Goal: Task Accomplishment & Management: Complete application form

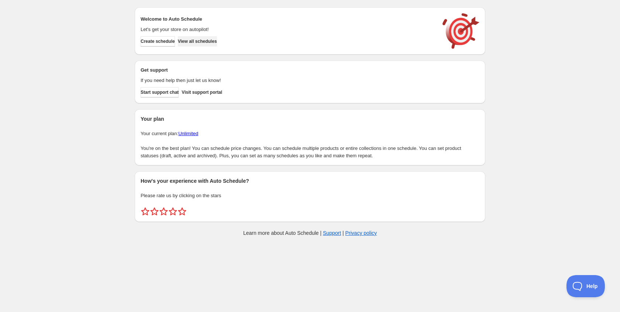
click at [217, 38] on span "View all schedules" at bounding box center [197, 41] width 39 height 6
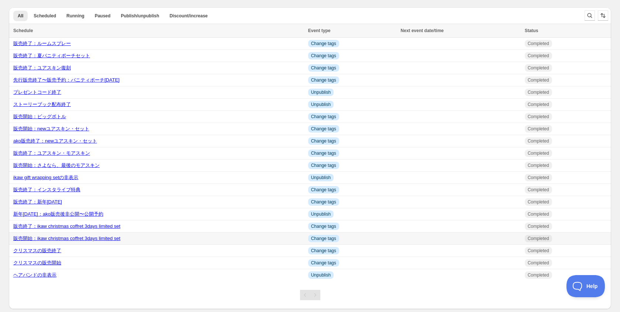
click at [61, 241] on link "販売開始：ikaw christmas coffret 3days limited set" at bounding box center [66, 238] width 107 height 6
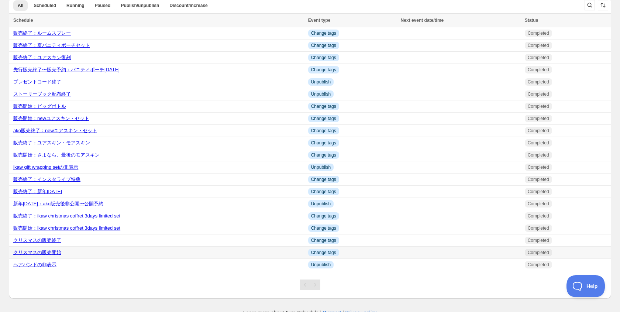
click at [51, 255] on link "クリスマスの販売開始" at bounding box center [37, 252] width 48 height 6
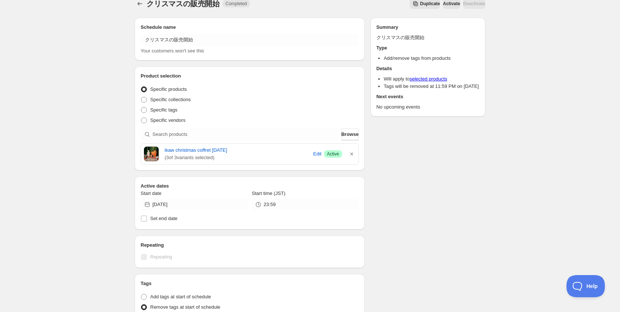
click at [55, 166] on div "クリスマスの販売開始. This page is ready クリスマスの販売開始 Completed Duplicate Activate Deactiva…" at bounding box center [310, 271] width 620 height 562
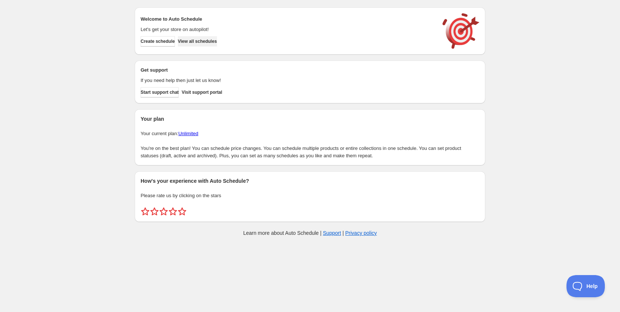
click at [209, 42] on span "View all schedules" at bounding box center [197, 41] width 39 height 6
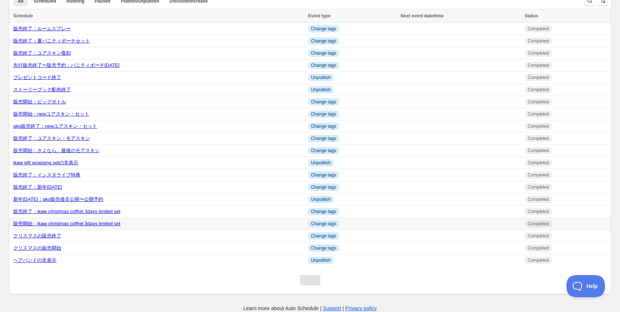
scroll to position [22, 0]
click at [49, 249] on link "クリスマスの販売開始" at bounding box center [37, 248] width 48 height 6
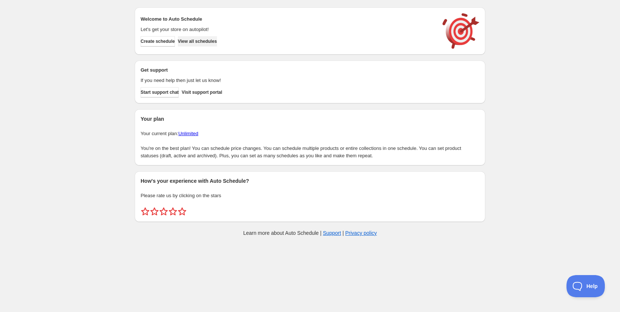
click at [212, 44] on span "View all schedules" at bounding box center [197, 41] width 39 height 6
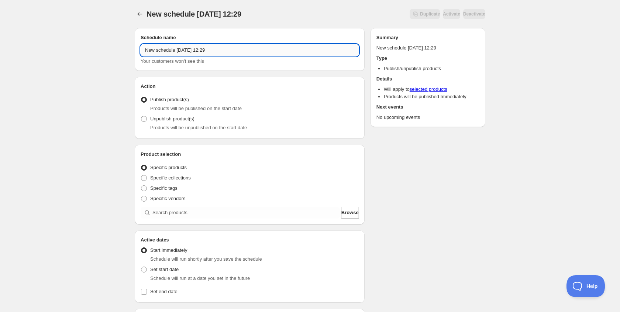
click at [215, 51] on input "New schedule Sep 17 2025 12:29" at bounding box center [250, 50] width 218 height 12
type input "非公開予約：クリスマス[DATE]"
click at [194, 121] on span "Unpublish product(s)" at bounding box center [172, 119] width 44 height 6
click at [141, 116] on input "Unpublish product(s)" at bounding box center [141, 116] width 0 height 0
radio input "true"
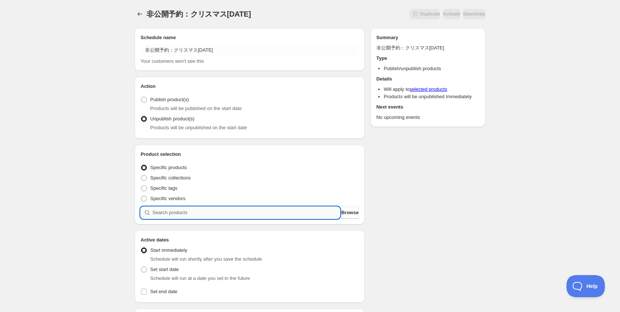
click at [200, 210] on input "search" at bounding box center [245, 213] width 187 height 12
click at [350, 212] on span "Browse" at bounding box center [349, 212] width 17 height 7
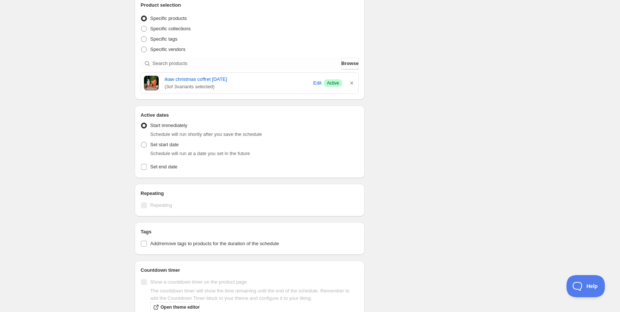
scroll to position [159, 0]
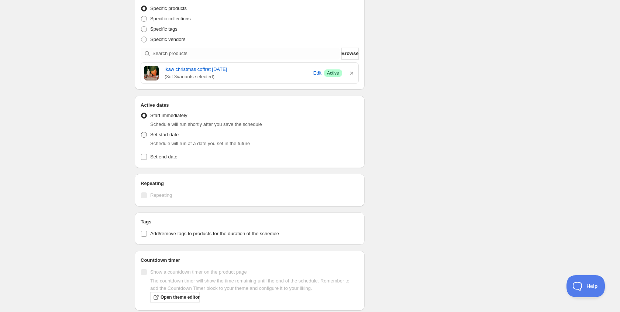
click at [162, 136] on span "Set start date" at bounding box center [164, 135] width 28 height 6
click at [141, 132] on input "Set start date" at bounding box center [141, 132] width 0 height 0
radio input "true"
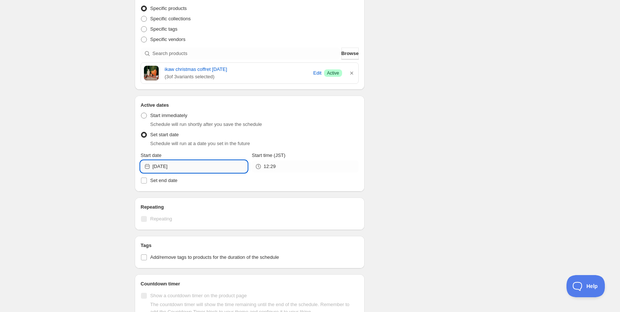
click at [172, 171] on input "2025-09-17" at bounding box center [199, 167] width 95 height 12
click at [240, 182] on icon "Show next month, October 2025" at bounding box center [237, 183] width 7 height 7
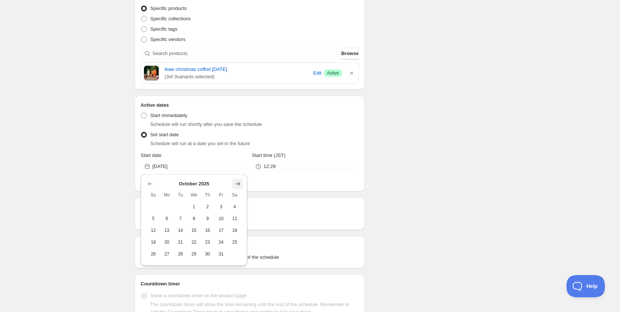
click at [240, 182] on icon "Show next month, November 2025" at bounding box center [237, 183] width 7 height 7
click at [237, 183] on icon "Show next month, December 2025" at bounding box center [237, 183] width 7 height 7
click at [179, 207] on span "2" at bounding box center [181, 207] width 8 height 6
type input "2025-12-02"
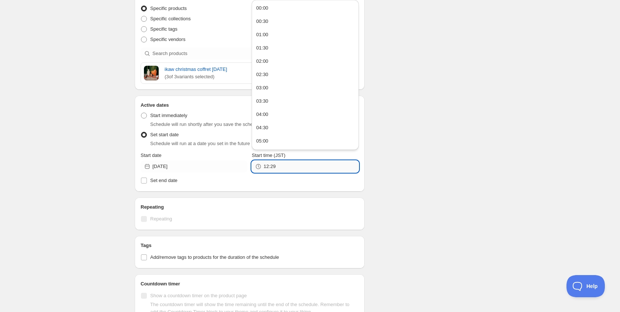
click at [276, 165] on input "12:29" at bounding box center [311, 167] width 95 height 12
click at [270, 8] on button "00:00" at bounding box center [305, 8] width 102 height 12
type input "00:00"
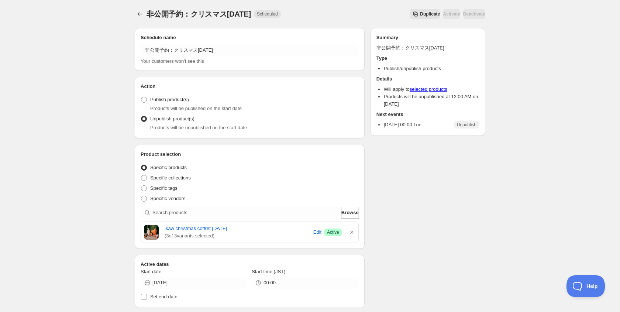
click at [420, 14] on span "Duplicate" at bounding box center [430, 14] width 20 height 6
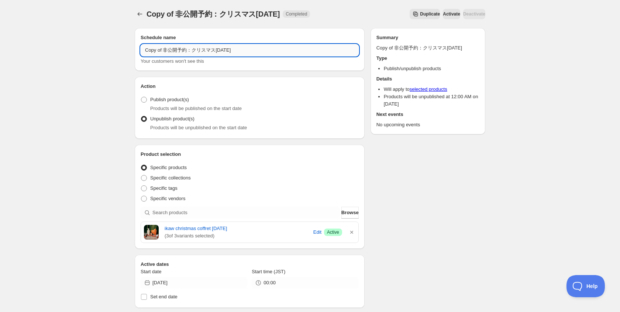
click at [163, 51] on input "Copy of 非公開予約：クリスマス2024" at bounding box center [250, 50] width 218 height 12
drag, startPoint x: 179, startPoint y: 49, endPoint x: 289, endPoint y: 56, distance: 111.0
click at [280, 55] on input "非公開予約：クリスマス2024" at bounding box center [250, 50] width 218 height 12
type input "非公開予約：えらべるお正月"
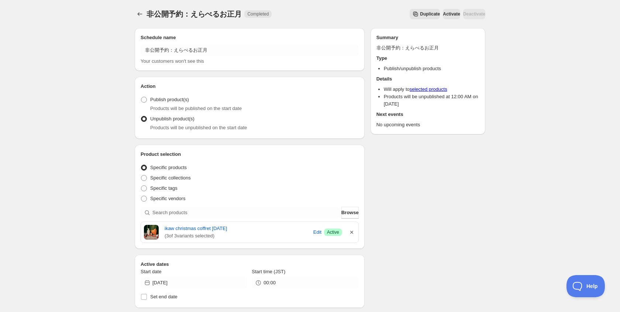
click at [352, 231] on icon "button" at bounding box center [351, 231] width 7 height 7
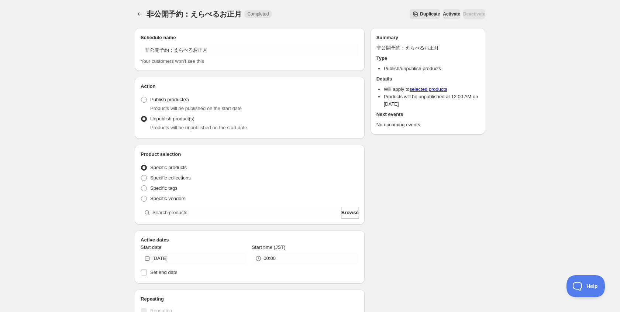
click at [299, 221] on div "Product selection Entity type Specific products Specific collections Specific t…" at bounding box center [250, 185] width 230 height 80
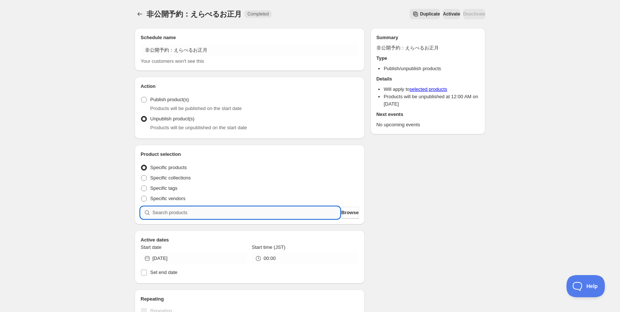
click at [297, 213] on input "search" at bounding box center [245, 213] width 187 height 12
type input "え"
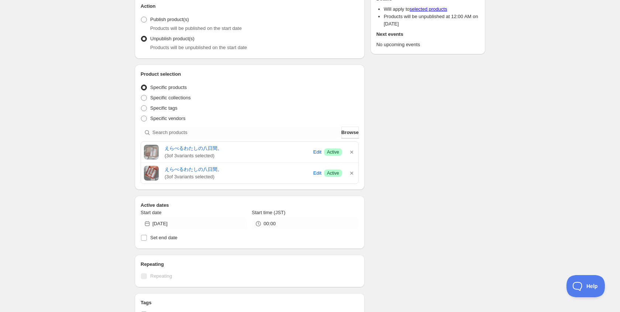
scroll to position [83, 0]
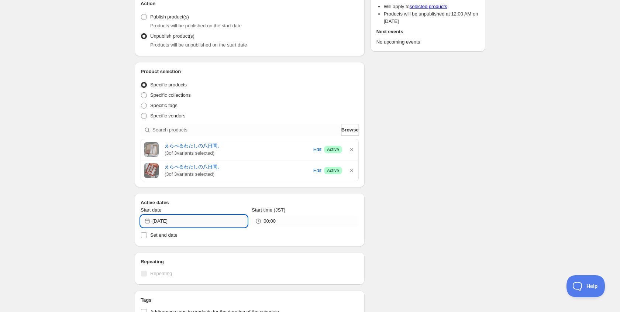
click at [182, 220] on input "2025-12-02" at bounding box center [199, 221] width 95 height 12
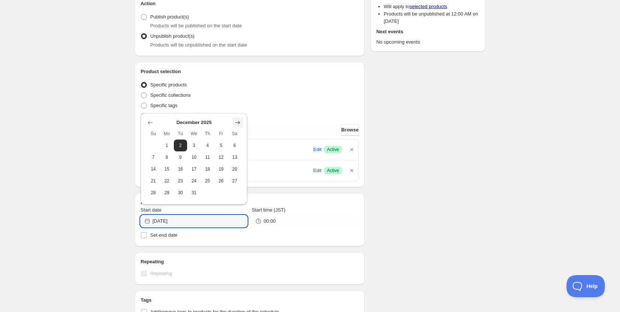
click at [234, 124] on button "Show next month, January 2026" at bounding box center [238, 122] width 10 height 10
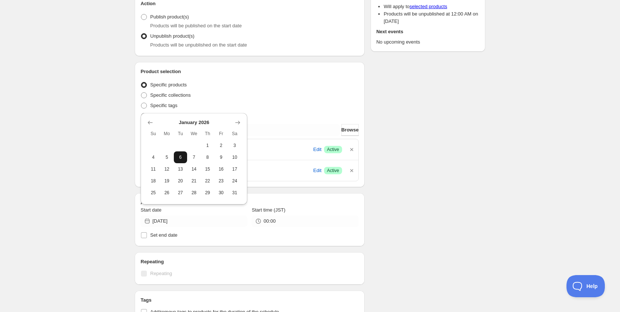
click at [178, 158] on span "6" at bounding box center [181, 157] width 8 height 6
type input "2026-01-06"
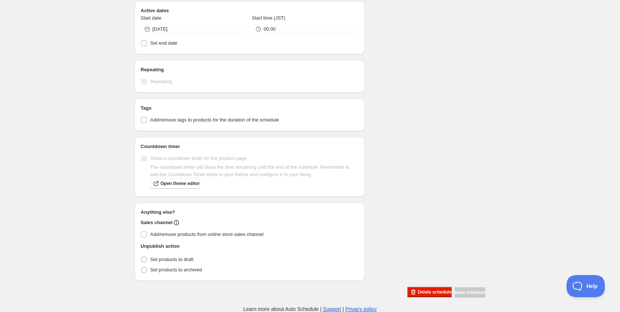
scroll to position [0, 0]
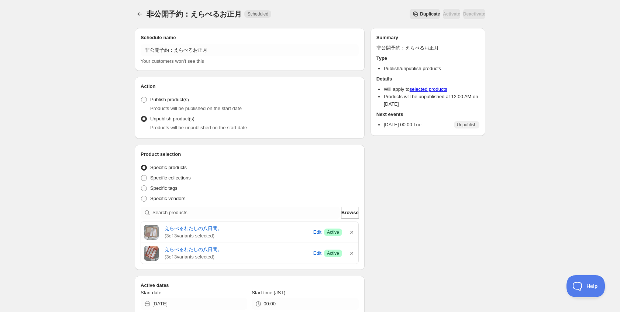
click at [420, 15] on span "Duplicate" at bounding box center [430, 14] width 20 height 6
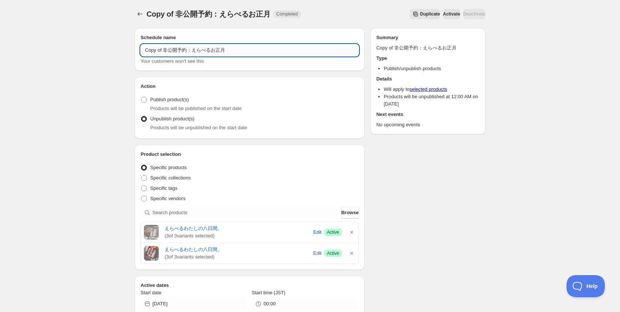
click at [173, 49] on input "Copy of 非公開予約：えらべるお正月" at bounding box center [250, 50] width 218 height 12
type input "非公開予約：モアスキン"
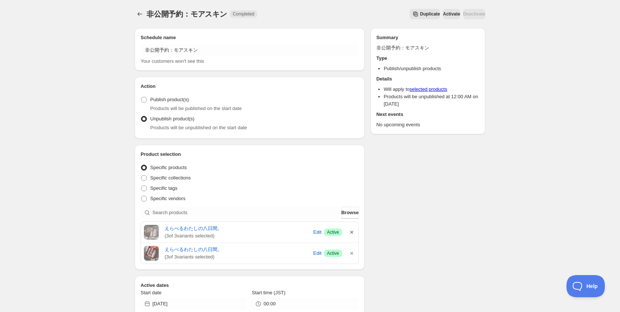
click at [349, 233] on icon "button" at bounding box center [351, 231] width 7 height 7
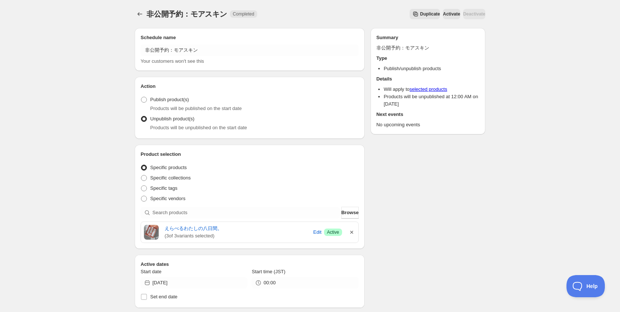
click at [353, 232] on icon "button" at bounding box center [351, 231] width 7 height 7
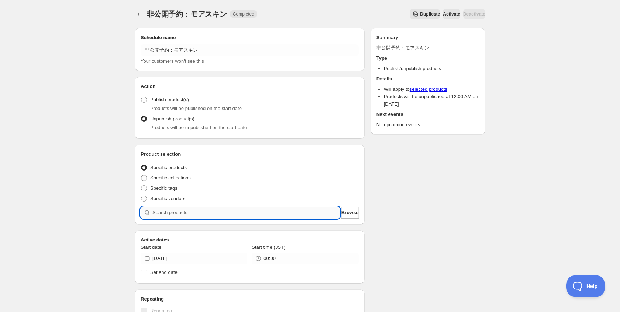
click at [315, 214] on input "search" at bounding box center [245, 213] width 187 height 12
type input "m"
type input "も"
type input "もあ"
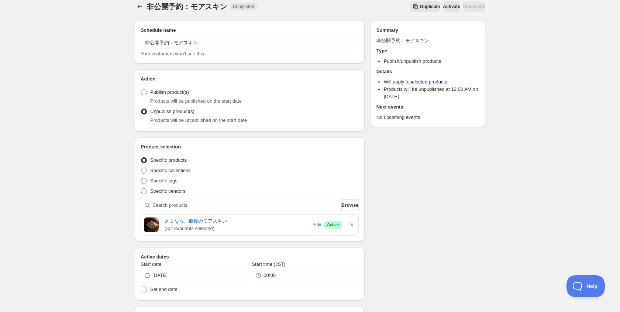
scroll to position [8, 0]
click at [179, 276] on input "2026-01-06" at bounding box center [199, 275] width 95 height 12
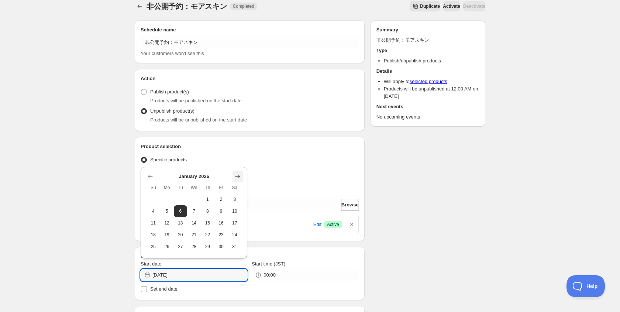
click at [237, 171] on button "Show next month, February 2026" at bounding box center [238, 176] width 10 height 10
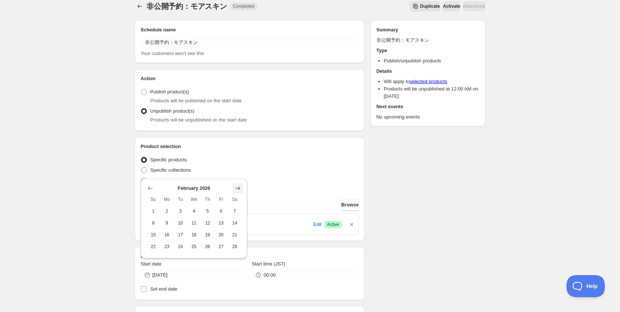
click at [237, 171] on div "Specific collections" at bounding box center [250, 170] width 218 height 10
click at [203, 273] on input "2026-01-06" at bounding box center [199, 275] width 95 height 12
click at [235, 187] on icon "Show next month, March 2026" at bounding box center [237, 188] width 7 height 7
click at [239, 177] on icon "Show next month, April 2026" at bounding box center [237, 177] width 5 height 4
click at [147, 175] on icon "Show previous month, March 2026" at bounding box center [150, 176] width 7 height 7
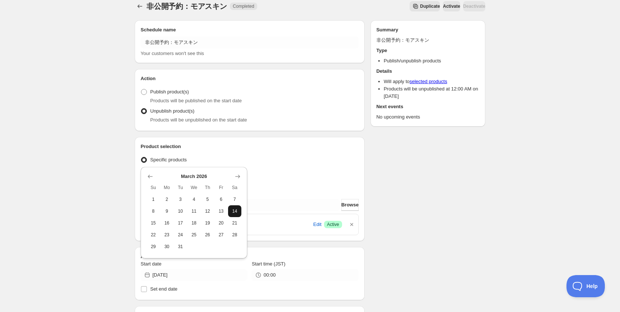
click at [234, 211] on span "14" at bounding box center [235, 211] width 8 height 6
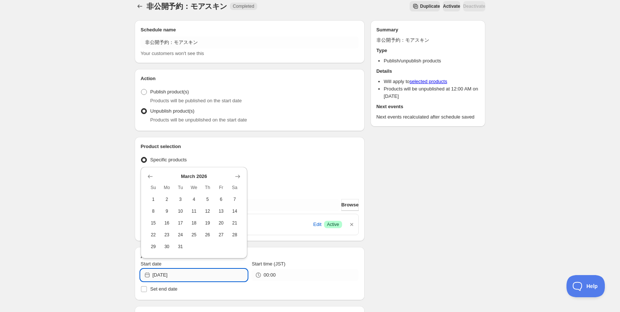
click at [192, 275] on input "2026-03-14" at bounding box center [199, 275] width 95 height 12
click at [152, 223] on span "15" at bounding box center [153, 223] width 8 height 6
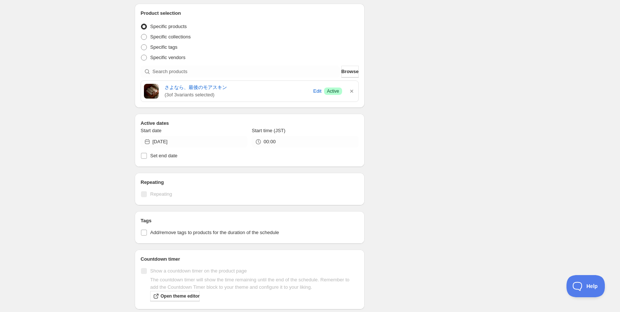
scroll to position [141, 0]
click at [193, 142] on input "2026-03-15" at bounding box center [199, 141] width 95 height 12
click at [235, 190] on button "14" at bounding box center [235, 193] width 14 height 12
type input "2026-03-14"
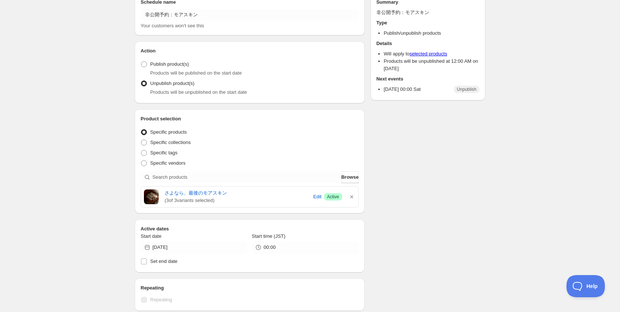
scroll to position [0, 0]
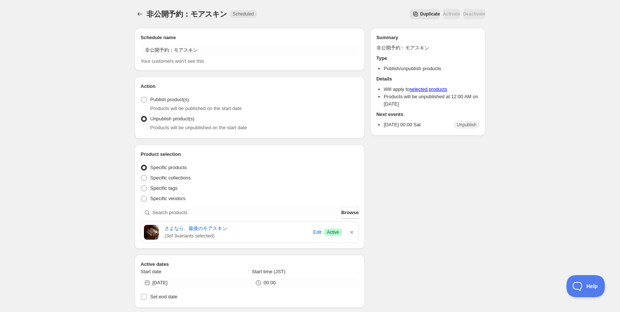
click at [420, 13] on span "Duplicate" at bounding box center [430, 14] width 20 height 6
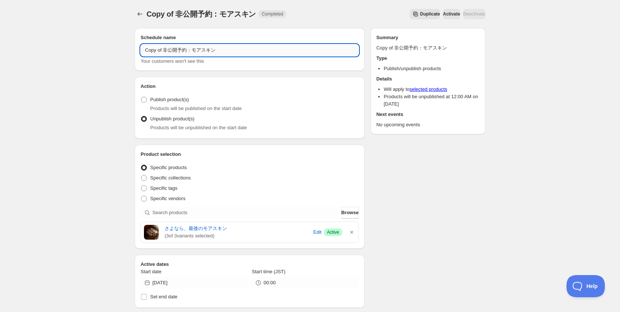
click at [166, 51] on input "Copy of 非公開予約：モアスキン" at bounding box center [250, 50] width 218 height 12
type input "非公開予約：わたし肌"
click at [349, 230] on icon "button" at bounding box center [351, 231] width 7 height 7
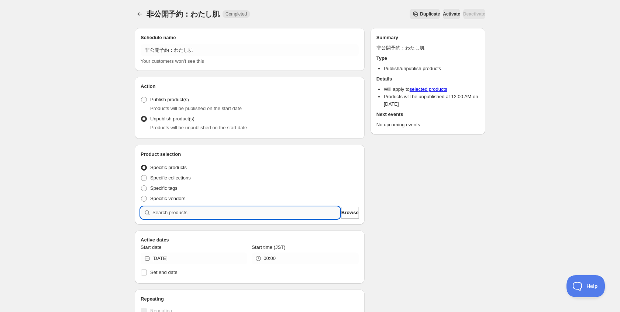
click at [304, 214] on input "search" at bounding box center [245, 213] width 187 height 12
paste input "わたし肌"
type input "わたし肌"
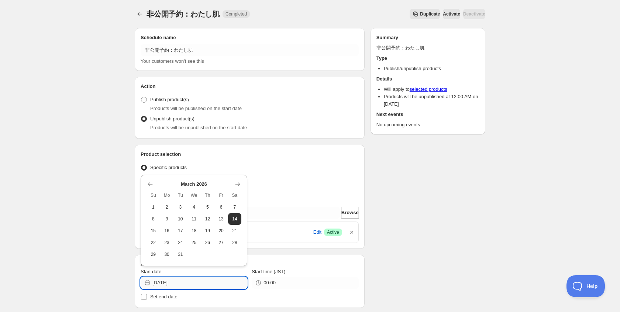
click at [183, 283] on input "2026-03-14" at bounding box center [199, 283] width 95 height 12
click at [238, 183] on icon "Show next month, April 2026" at bounding box center [237, 183] width 7 height 7
click at [235, 231] on span "18" at bounding box center [235, 231] width 8 height 6
type input "2026-04-18"
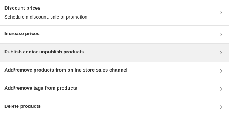
click at [93, 55] on div "Publish and/or unpublish products" at bounding box center [114, 52] width 220 height 9
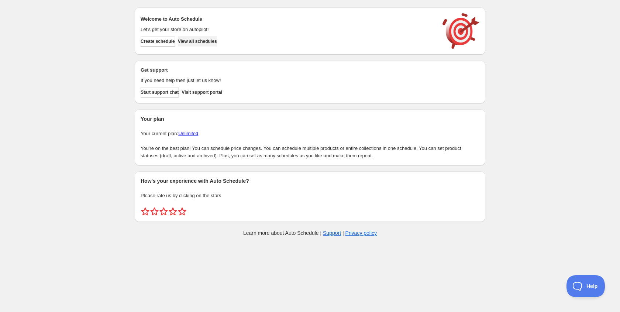
click at [214, 42] on span "View all schedules" at bounding box center [197, 41] width 39 height 6
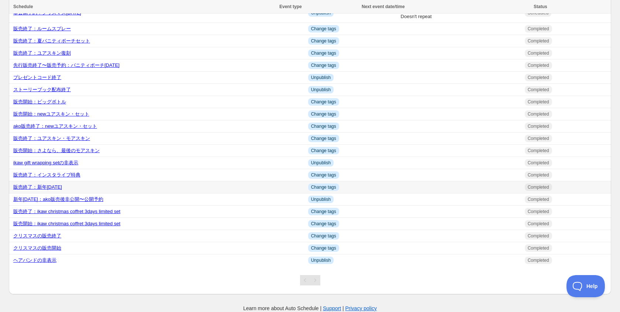
scroll to position [54, 0]
click at [53, 184] on link "販売終了：新年[DATE]" at bounding box center [37, 187] width 49 height 6
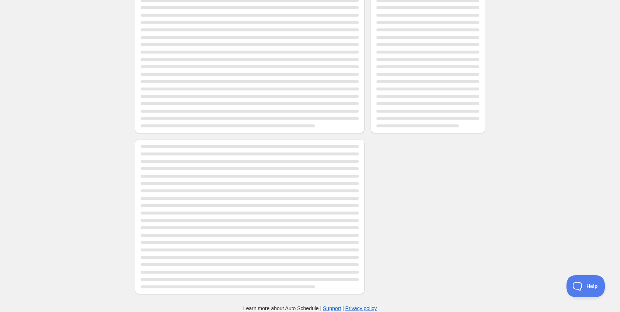
scroll to position [54, 0]
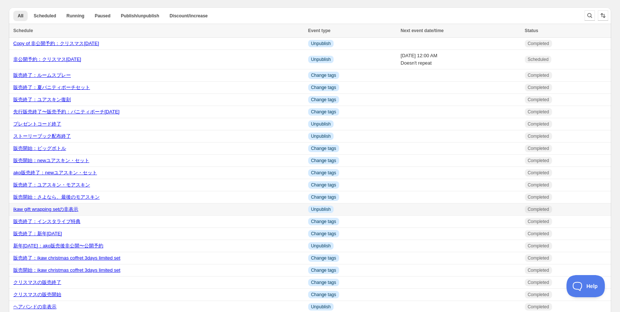
scroll to position [54, 0]
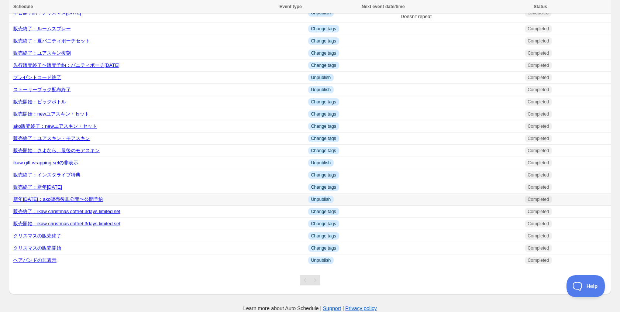
click at [68, 199] on link "新年[DATE]：ako販売後非公開〜公開予約" at bounding box center [58, 199] width 90 height 6
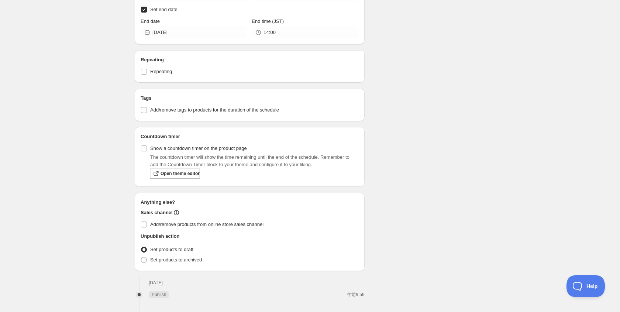
scroll to position [54, 0]
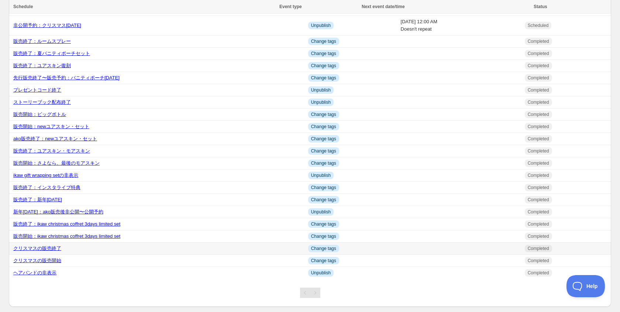
scroll to position [54, 0]
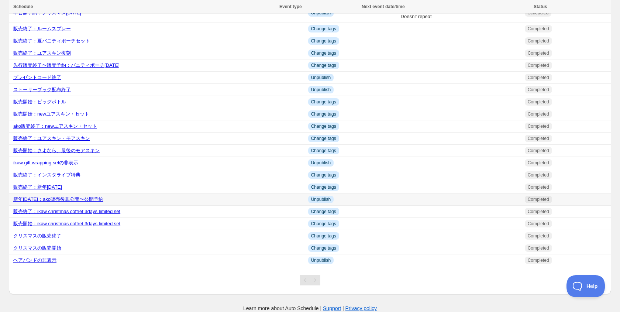
click at [80, 196] on link "新年2025：ako販売後非公開〜公開予約" at bounding box center [58, 199] width 90 height 6
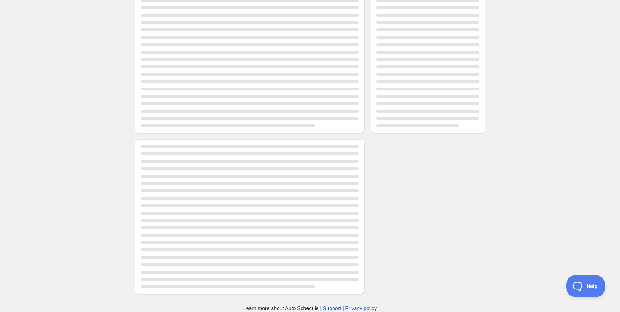
scroll to position [50, 0]
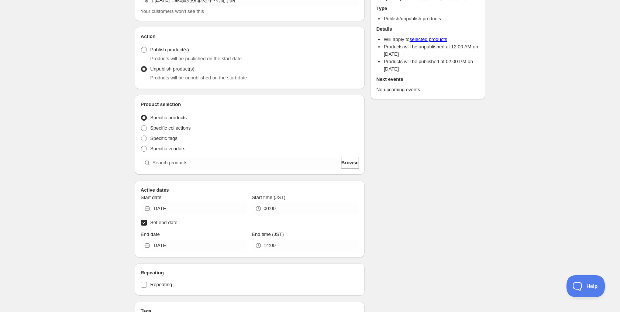
radio input "true"
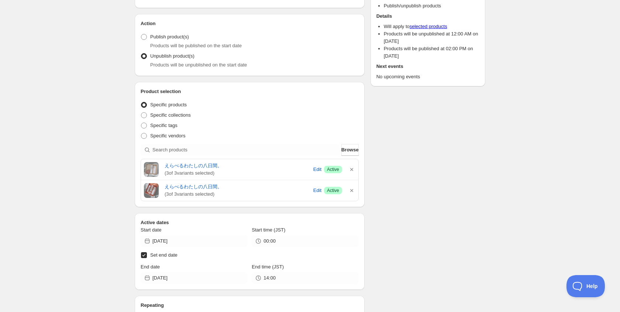
scroll to position [54, 0]
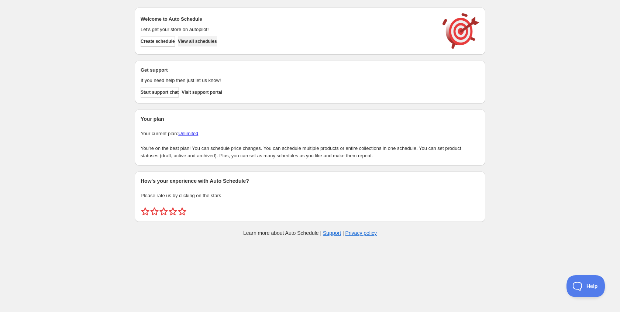
click at [211, 40] on span "View all schedules" at bounding box center [197, 41] width 39 height 6
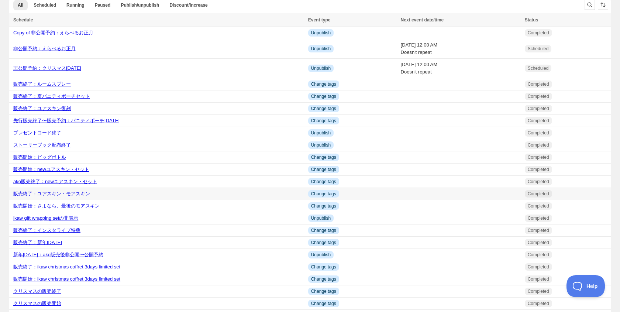
scroll to position [12, 0]
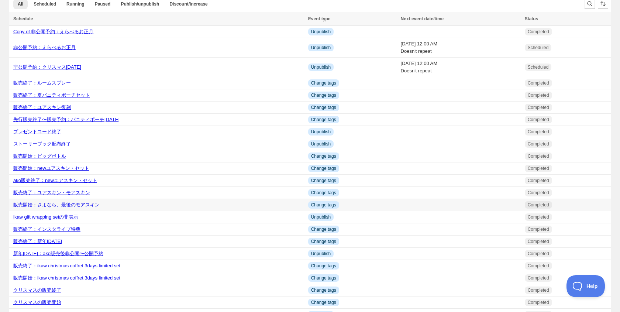
click at [94, 207] on link "販売開始：さよなら、最後のモアスキン" at bounding box center [56, 205] width 86 height 6
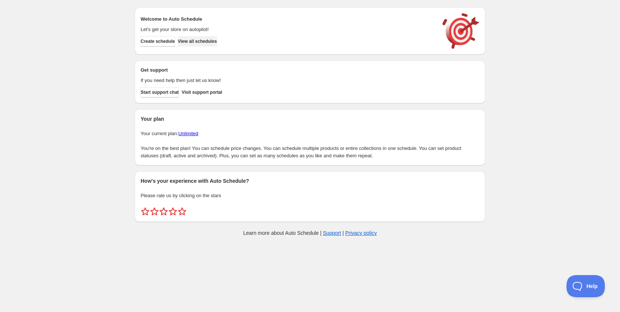
click at [206, 39] on span "View all schedules" at bounding box center [197, 41] width 39 height 6
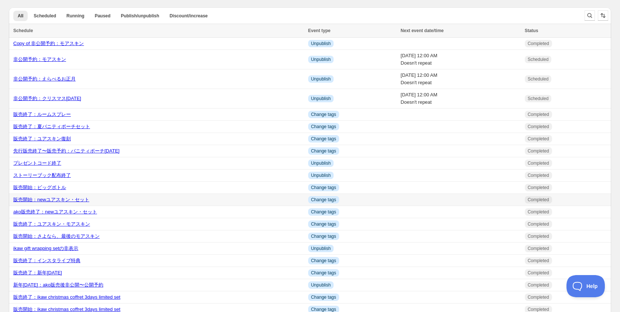
click at [71, 202] on link "販売開始：newユアスキン・セット" at bounding box center [51, 200] width 76 height 6
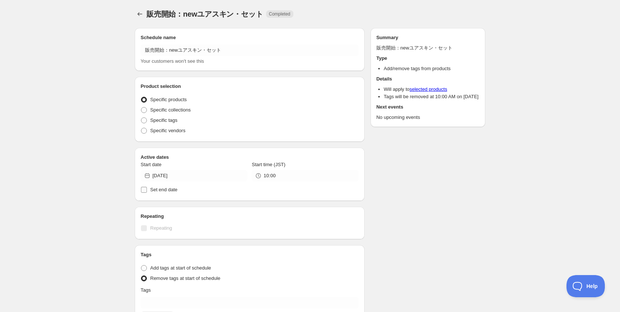
radio input "true"
